Goal: Task Accomplishment & Management: Manage account settings

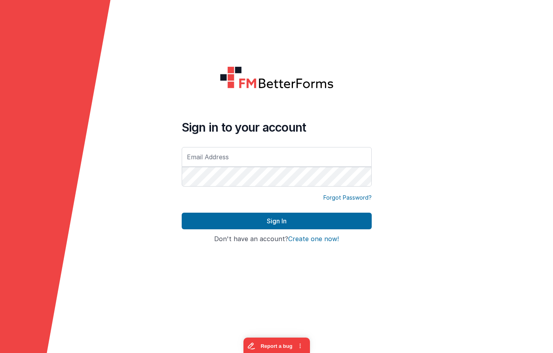
click at [282, 162] on input "text" at bounding box center [277, 157] width 190 height 20
click at [0, 353] on com-1password-button at bounding box center [0, 353] width 0 height 0
type input "[EMAIL_ADDRESS][DOMAIN_NAME]"
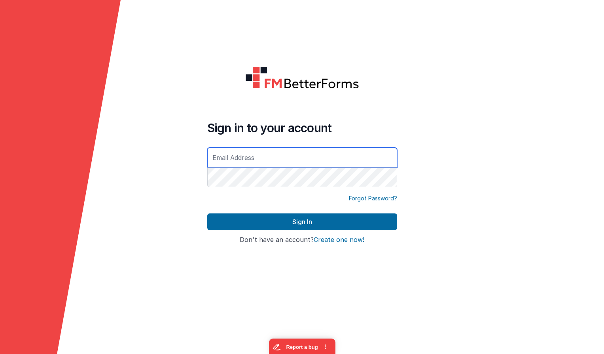
type input "[EMAIL_ADDRESS][DOMAIN_NAME]"
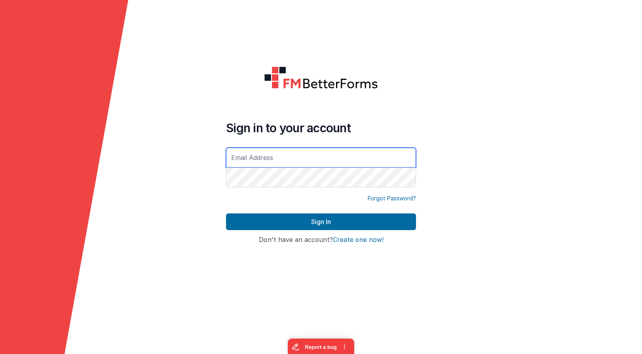
type input "[EMAIL_ADDRESS][DOMAIN_NAME]"
